Goal: Navigation & Orientation: Understand site structure

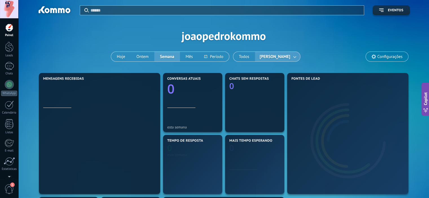
click at [9, 191] on span "1" at bounding box center [10, 189] width 10 height 10
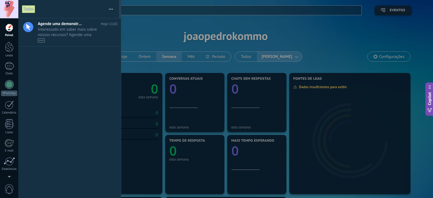
click at [164, 30] on div at bounding box center [216, 99] width 433 height 198
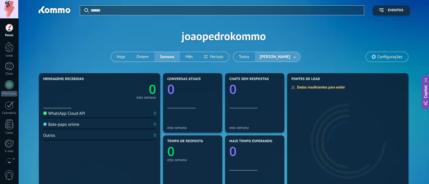
click at [5, 10] on div at bounding box center [9, 9] width 18 height 18
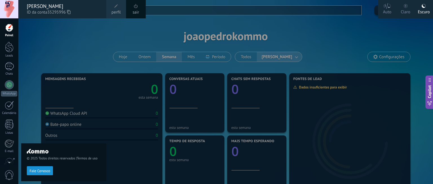
click at [53, 35] on div "© 2025 Todos direitos reservados | Termos de uso Fale Conosco" at bounding box center [63, 100] width 85 height 165
click at [8, 6] on div at bounding box center [9, 9] width 18 height 18
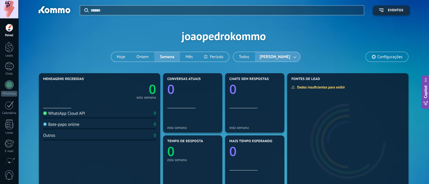
click at [10, 27] on div at bounding box center [9, 27] width 8 height 8
click at [5, 49] on div at bounding box center [9, 47] width 8 height 10
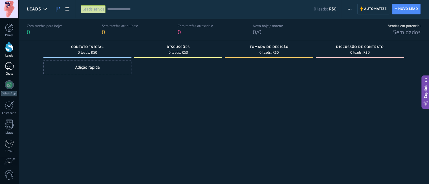
click at [12, 67] on div at bounding box center [9, 66] width 9 height 8
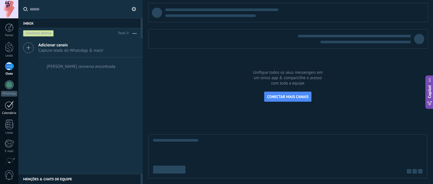
click at [10, 107] on div at bounding box center [9, 105] width 9 height 9
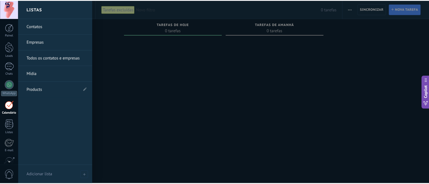
scroll to position [51, 0]
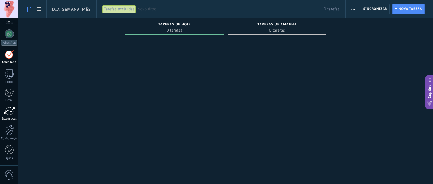
click at [8, 114] on div at bounding box center [9, 111] width 11 height 8
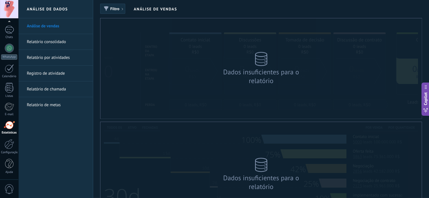
scroll to position [36, 0]
